Goal: Information Seeking & Learning: Learn about a topic

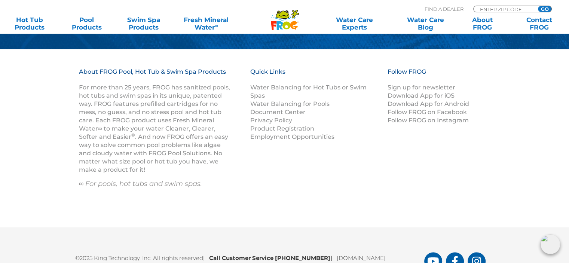
scroll to position [902, 0]
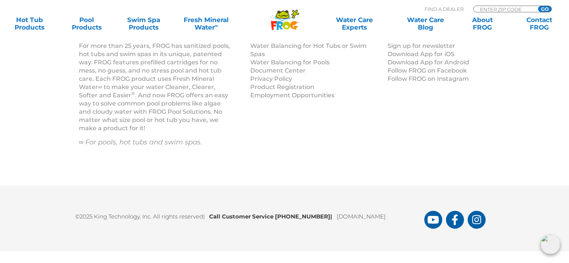
click at [322, 112] on div "About FROG Pool, Hot Tub & Swim Spa Products For more than 25 years, FROG has s…" at bounding box center [284, 96] width 449 height 141
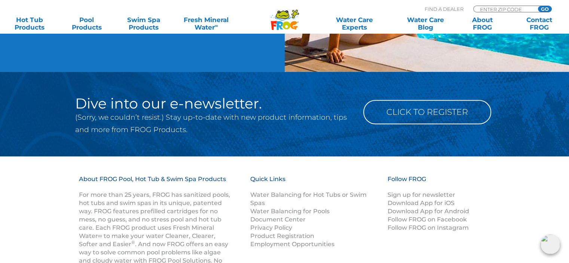
scroll to position [603, 0]
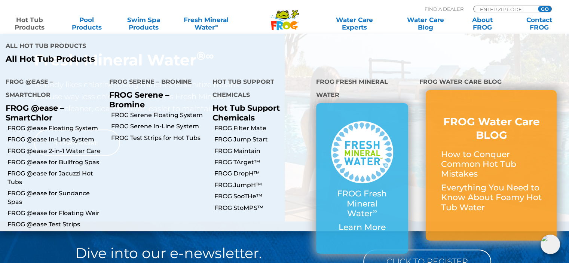
click at [36, 26] on link "Hot Tub Products" at bounding box center [29, 23] width 44 height 15
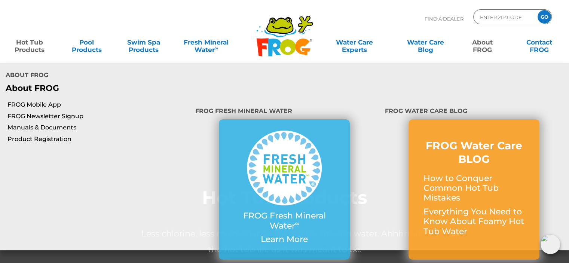
click at [482, 45] on link "About FROG" at bounding box center [482, 42] width 44 height 15
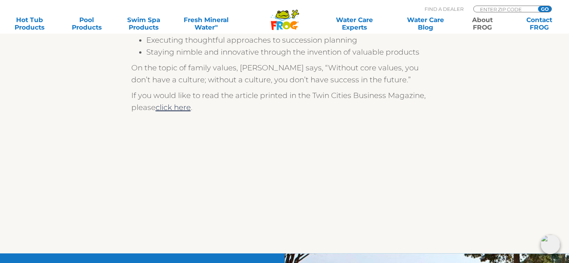
scroll to position [449, 0]
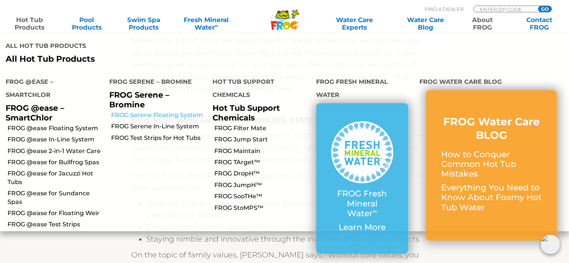
click at [156, 111] on link "FROG Serene Floating System" at bounding box center [159, 115] width 96 height 8
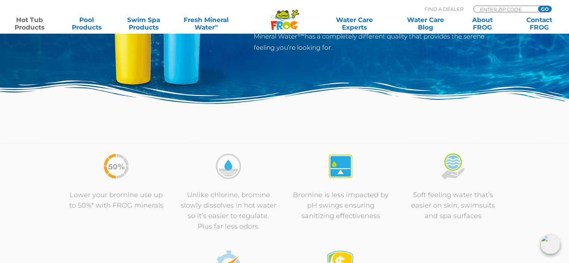
scroll to position [187, 0]
